Goal: Transaction & Acquisition: Purchase product/service

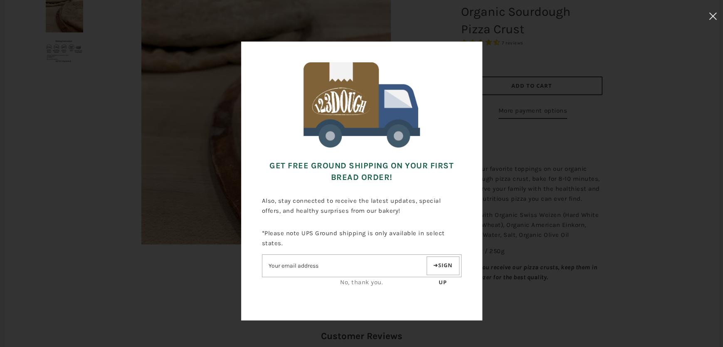
click at [714, 12] on button at bounding box center [713, 17] width 20 height 35
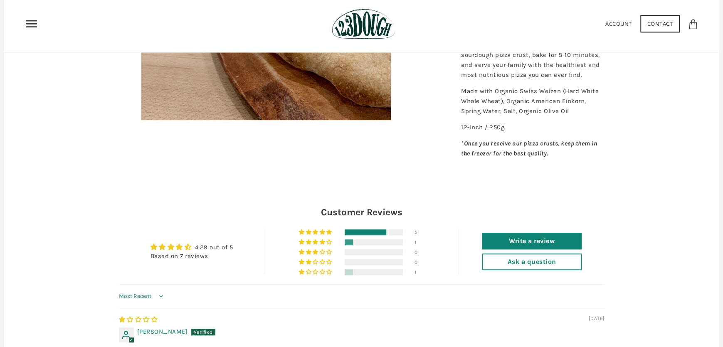
scroll to position [250, 0]
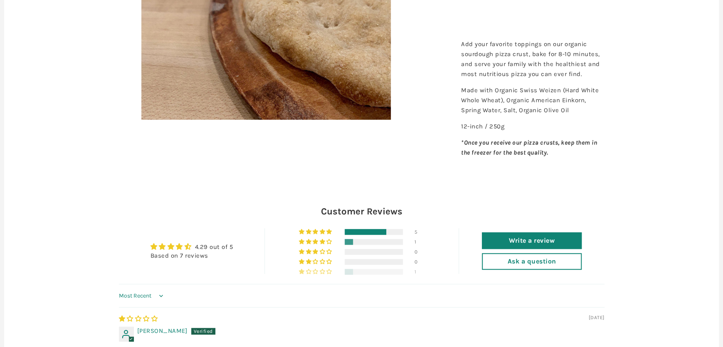
click at [347, 275] on div at bounding box center [349, 272] width 8 height 6
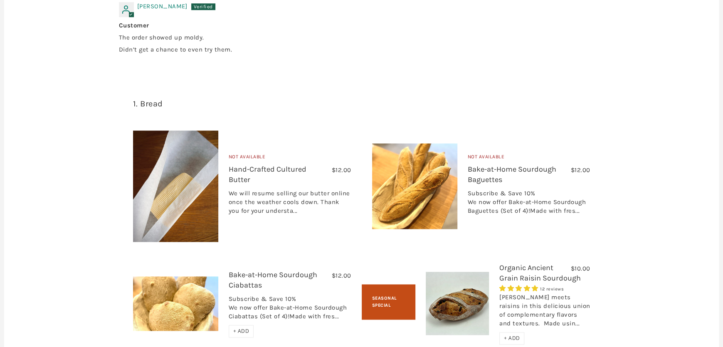
scroll to position [592, 0]
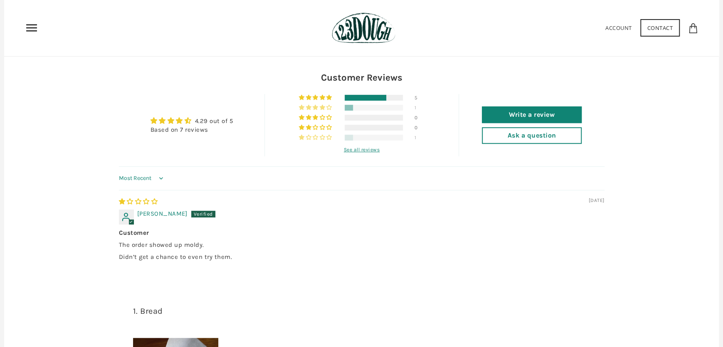
click at [353, 111] on div at bounding box center [374, 108] width 58 height 6
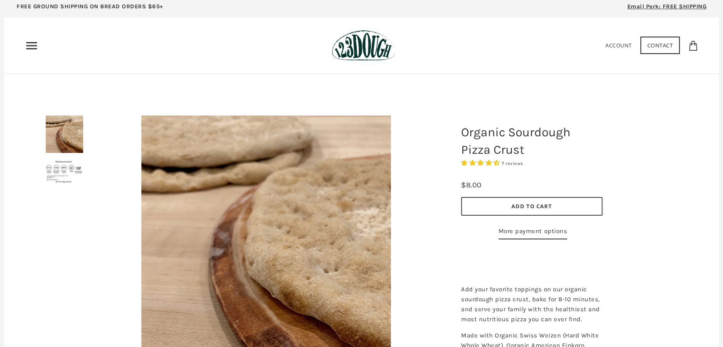
scroll to position [0, 0]
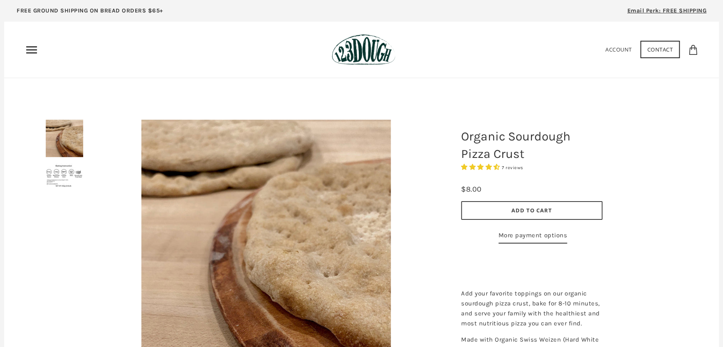
click at [70, 133] on img at bounding box center [64, 138] width 37 height 37
click at [72, 166] on img at bounding box center [64, 175] width 37 height 24
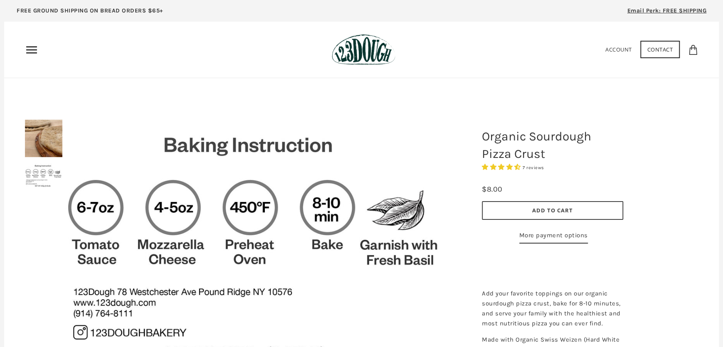
click at [69, 173] on img at bounding box center [255, 245] width 386 height 250
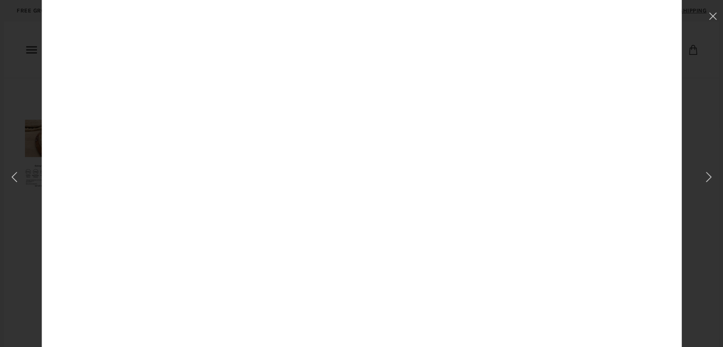
scroll to position [69, 0]
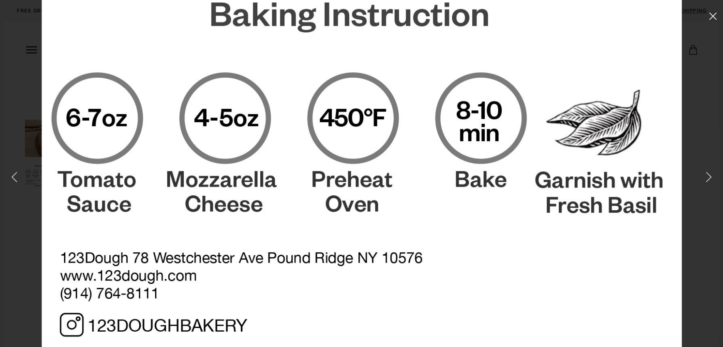
click at [713, 14] on icon at bounding box center [713, 15] width 8 height 7
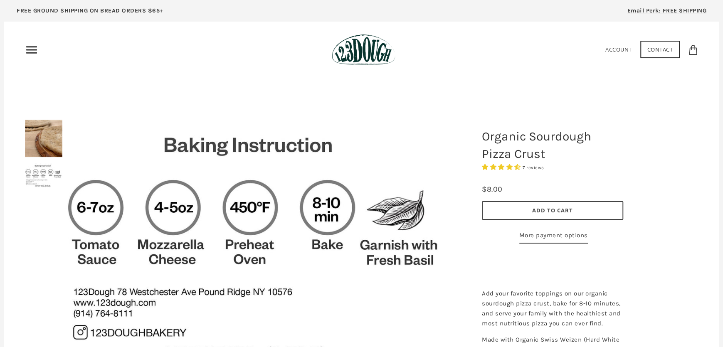
click at [617, 46] on link "Account" at bounding box center [619, 49] width 27 height 7
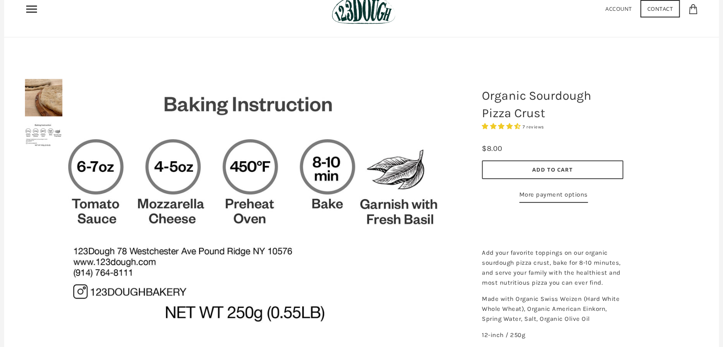
scroll to position [42, 0]
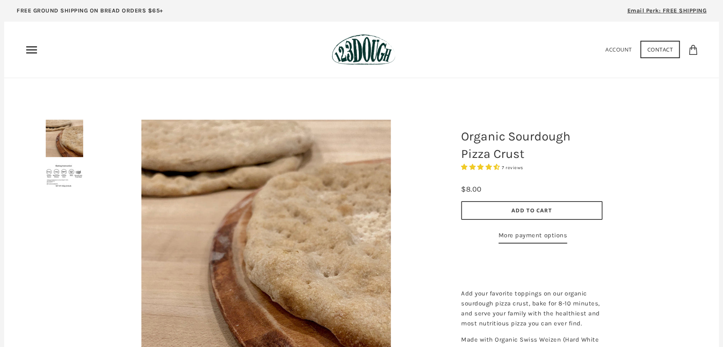
click at [494, 213] on button "Add to Cart" at bounding box center [531, 210] width 141 height 19
click at [472, 212] on button "Add to Cart" at bounding box center [531, 210] width 141 height 19
